Goal: Transaction & Acquisition: Obtain resource

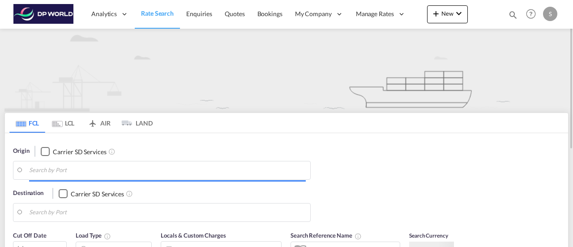
type input "[GEOGRAPHIC_DATA], [GEOGRAPHIC_DATA], USOAK"
type input "San Antonio, CLSAI"
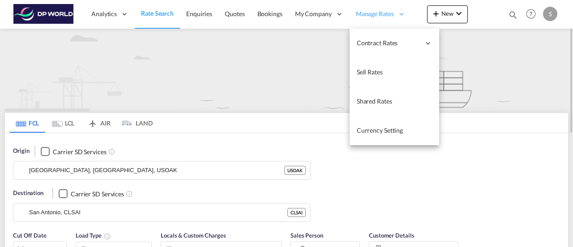
click at [387, 16] on span "Manage Rates" at bounding box center [375, 13] width 38 height 9
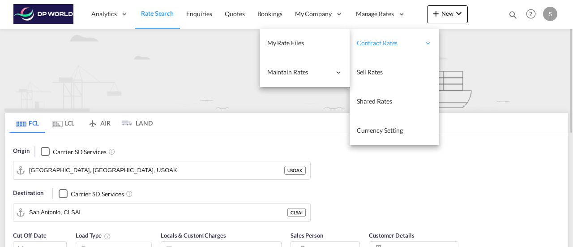
click at [374, 41] on span "Contract Rates" at bounding box center [389, 42] width 64 height 9
click at [286, 45] on span "My Rate Files" at bounding box center [285, 43] width 37 height 8
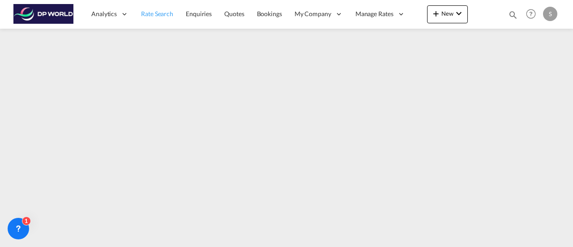
click at [154, 13] on span "Rate Search" at bounding box center [157, 14] width 32 height 8
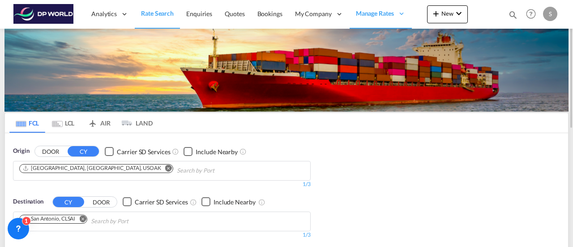
click at [165, 167] on md-icon "Remove" at bounding box center [168, 167] width 7 height 7
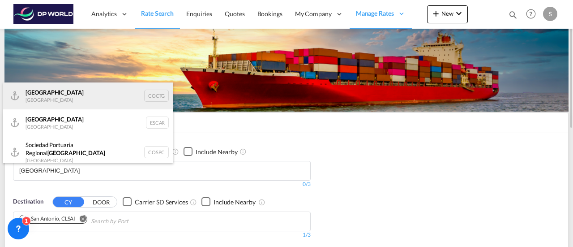
type input "[GEOGRAPHIC_DATA]"
click at [60, 97] on div "Cartagena [GEOGRAPHIC_DATA] COCTG" at bounding box center [88, 95] width 170 height 27
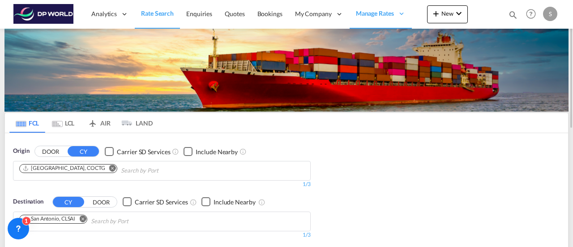
click at [84, 217] on md-icon "Remove" at bounding box center [82, 218] width 7 height 7
click at [72, 220] on input "Chips input." at bounding box center [61, 221] width 85 height 14
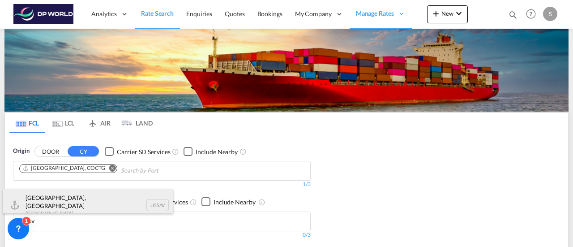
type input "ussav"
click at [58, 199] on div "[GEOGRAPHIC_DATA], [GEOGRAPHIC_DATA] [GEOGRAPHIC_DATA] USSAV" at bounding box center [88, 205] width 170 height 32
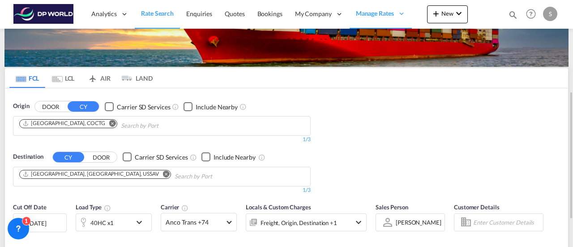
scroll to position [90, 0]
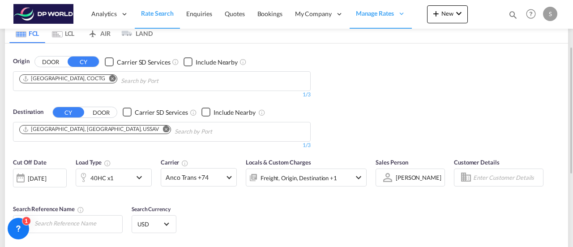
click at [60, 177] on div "[DATE]" at bounding box center [40, 177] width 54 height 19
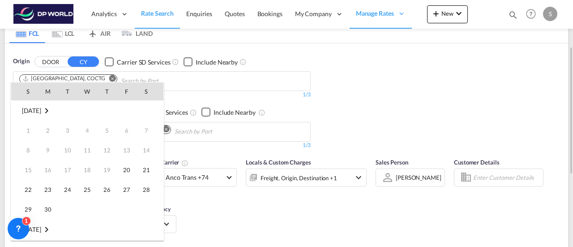
scroll to position [356, 0]
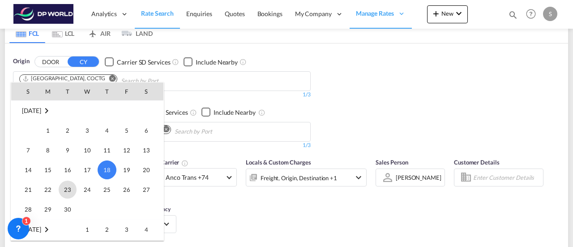
click at [67, 188] on span "23" at bounding box center [68, 189] width 18 height 18
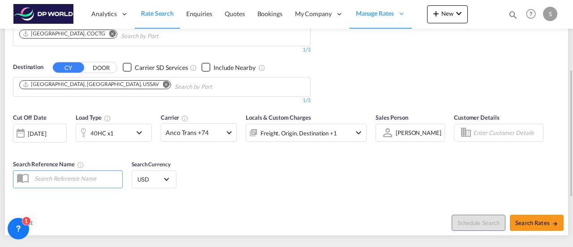
scroll to position [179, 0]
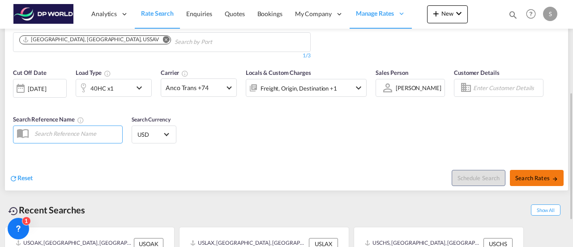
click at [536, 177] on span "Search Rates" at bounding box center [536, 177] width 43 height 7
type input "COCTG to USSAV / [DATE]"
